Goal: Information Seeking & Learning: Learn about a topic

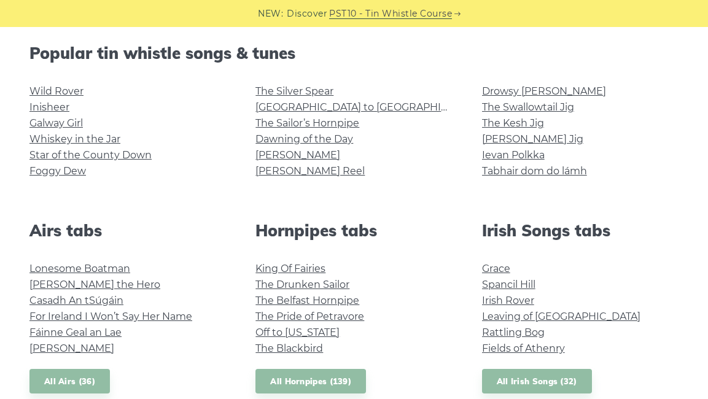
scroll to position [308, 0]
click at [299, 94] on link "The Silver Spear" at bounding box center [295, 92] width 78 height 12
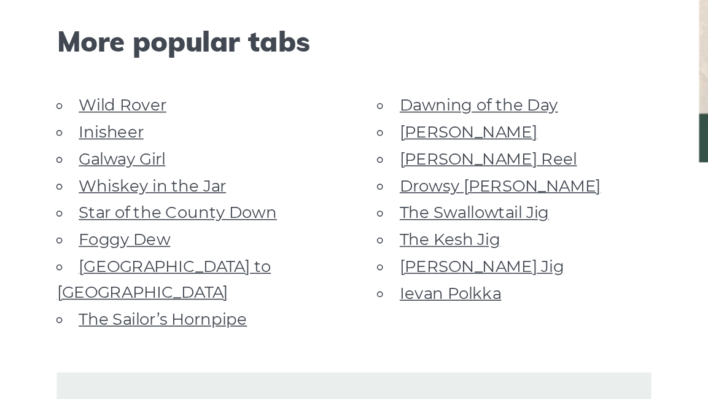
scroll to position [717, 0]
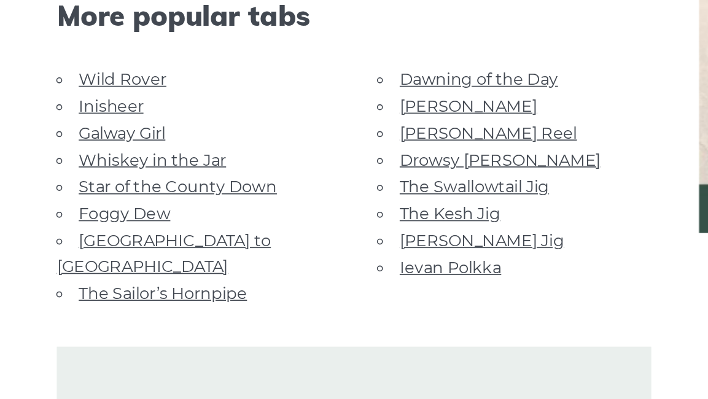
click at [109, 284] on link "The Sailor’s Hornpipe" at bounding box center [123, 290] width 104 height 12
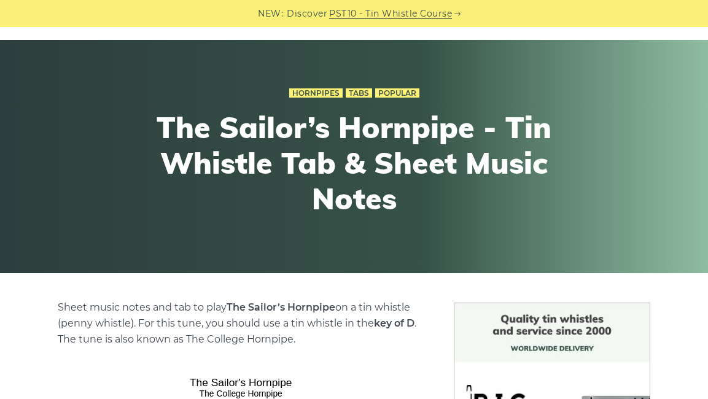
scroll to position [46, 0]
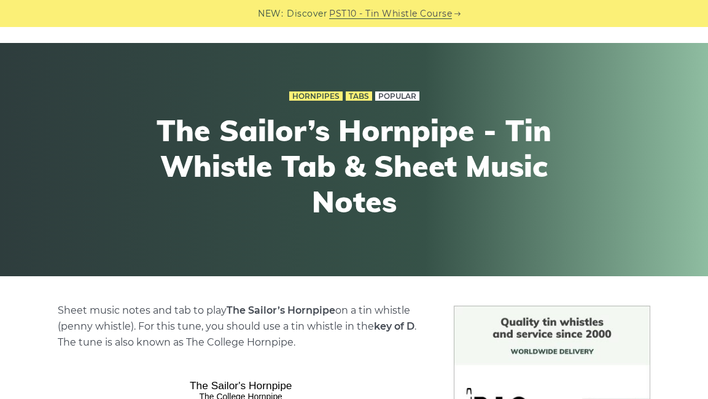
click at [396, 93] on link "Popular" at bounding box center [397, 97] width 44 height 10
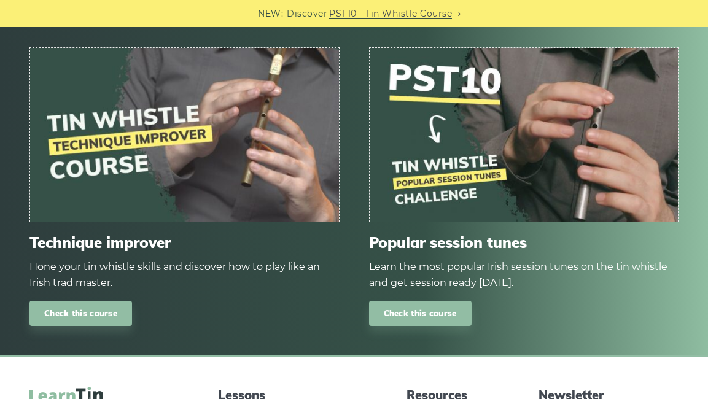
scroll to position [711, 0]
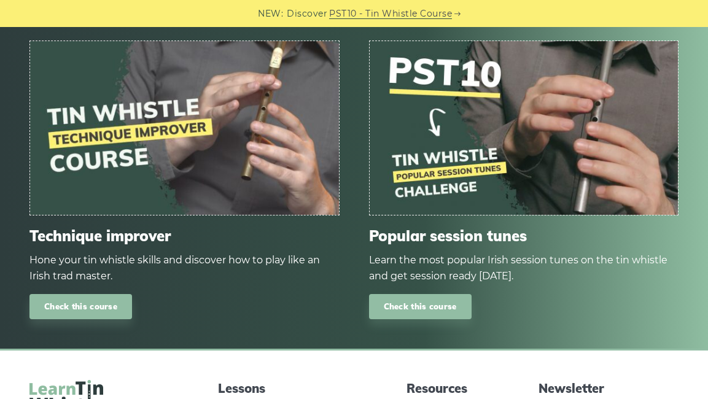
click at [467, 160] on img at bounding box center [524, 128] width 309 height 174
click at [414, 307] on link "Check this course" at bounding box center [420, 306] width 103 height 25
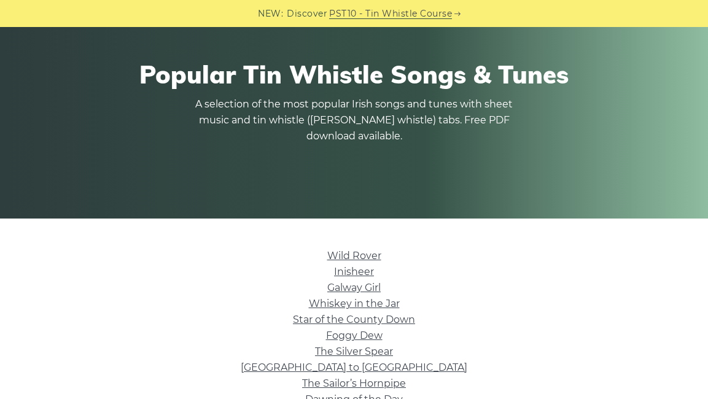
scroll to position [0, 0]
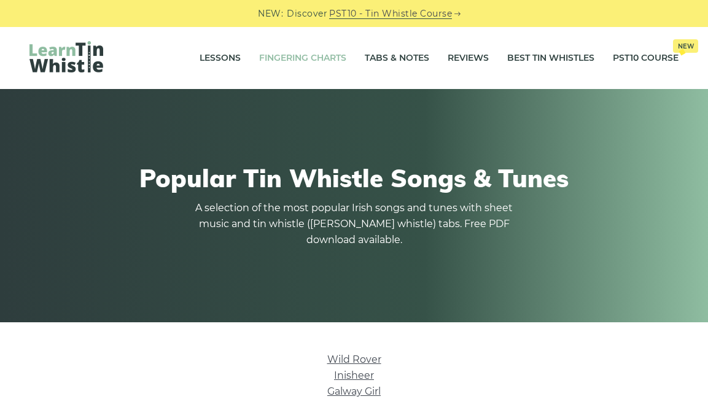
click at [317, 56] on link "Fingering Charts" at bounding box center [302, 58] width 87 height 31
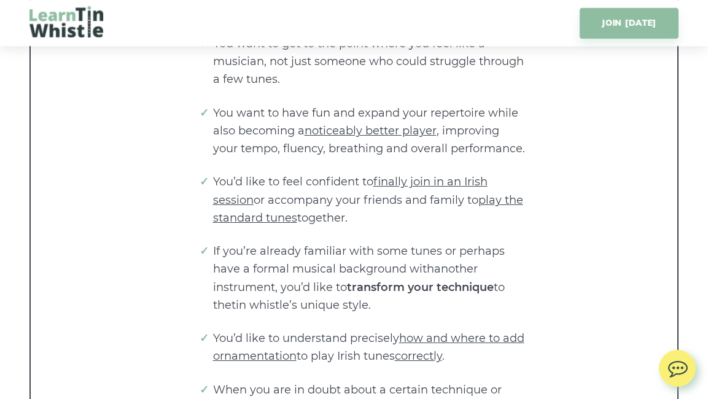
scroll to position [2367, 0]
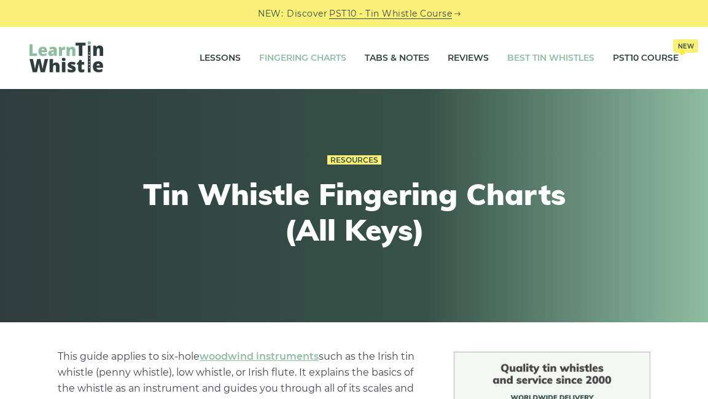
click at [550, 55] on link "Best Tin Whistles" at bounding box center [550, 58] width 87 height 31
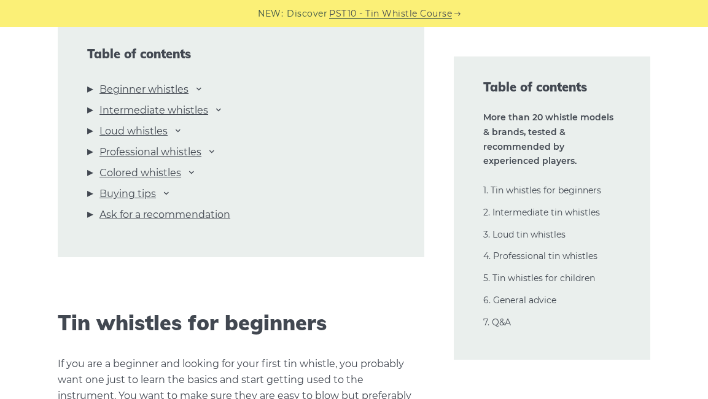
scroll to position [1337, 0]
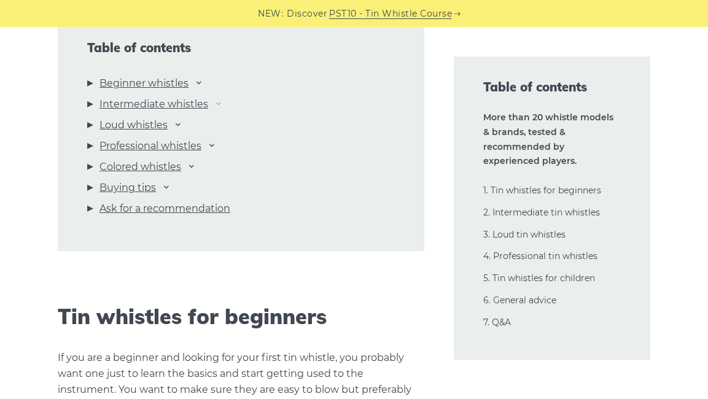
click at [214, 103] on icon at bounding box center [219, 103] width 10 height 10
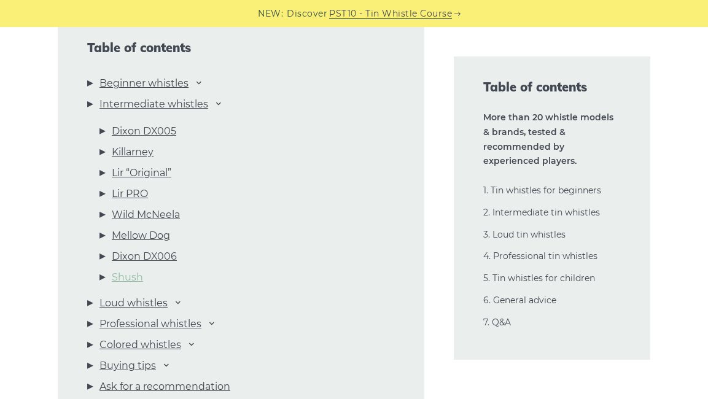
click at [127, 277] on link "Shush" at bounding box center [127, 278] width 31 height 16
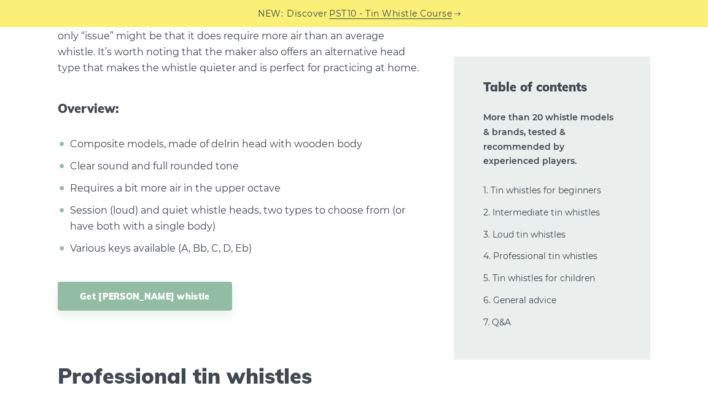
scroll to position [16506, 0]
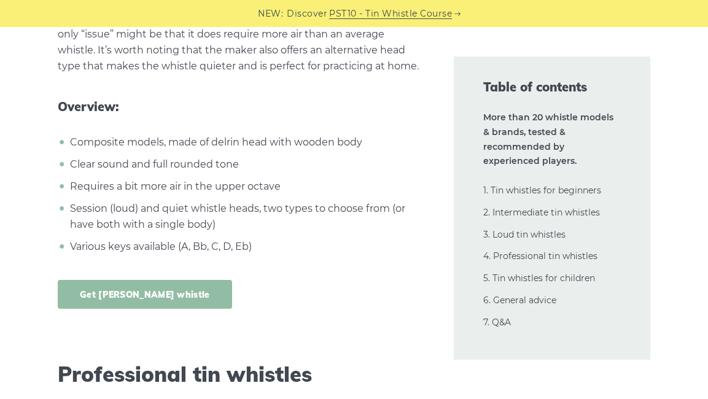
click at [141, 280] on link "Get [PERSON_NAME] whistle" at bounding box center [145, 294] width 174 height 29
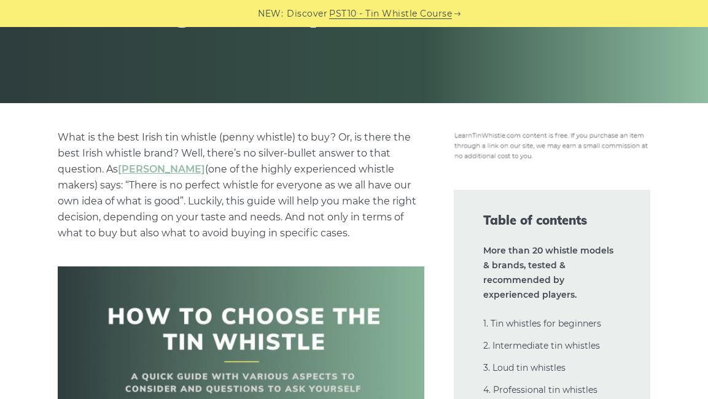
scroll to position [0, 0]
